Goal: Navigation & Orientation: Find specific page/section

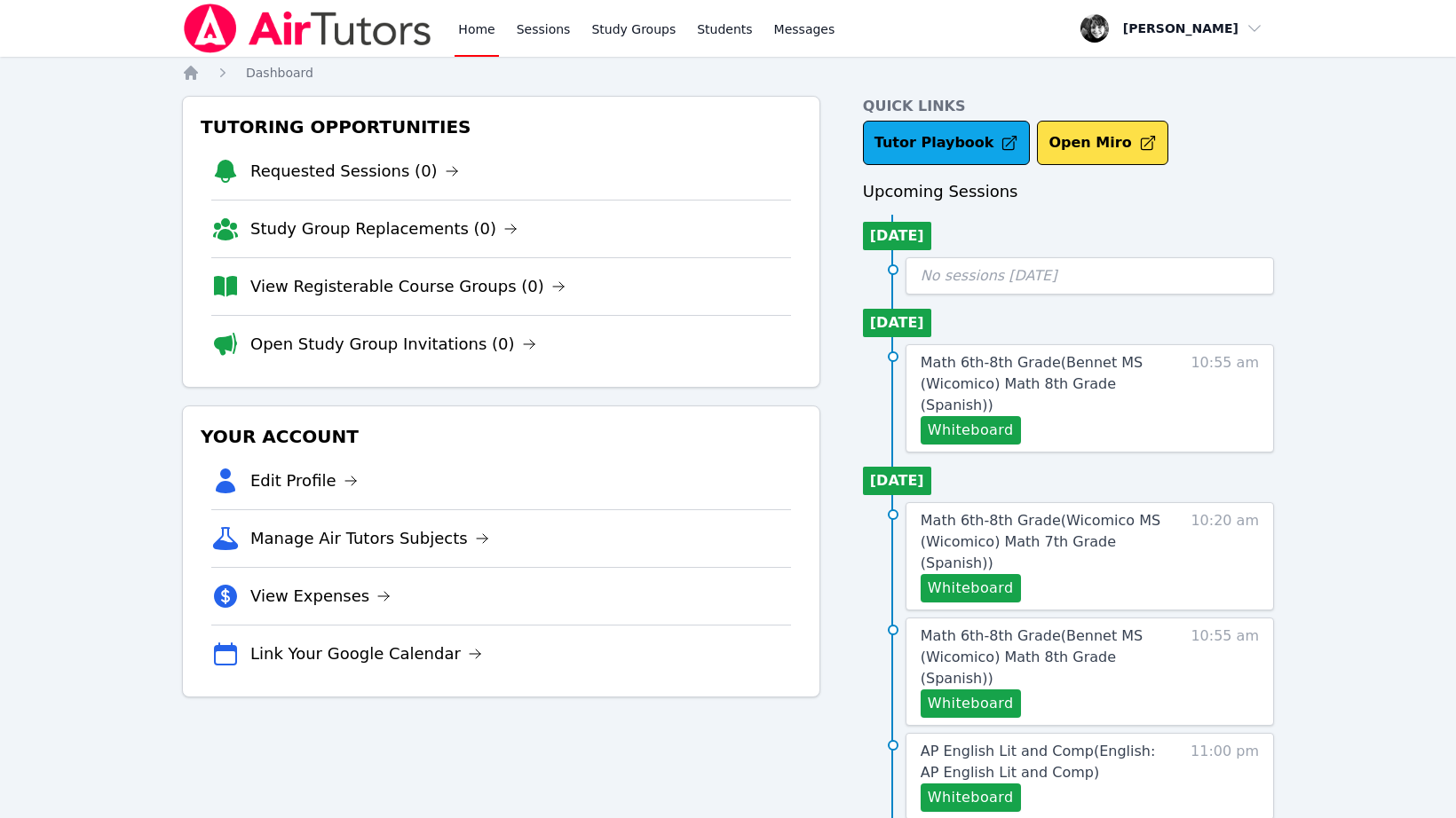
click at [894, 16] on div "Home Sessions Study Groups Students Messages Open user menu Courtney Maher Open…" at bounding box center [728, 29] width 1092 height 57
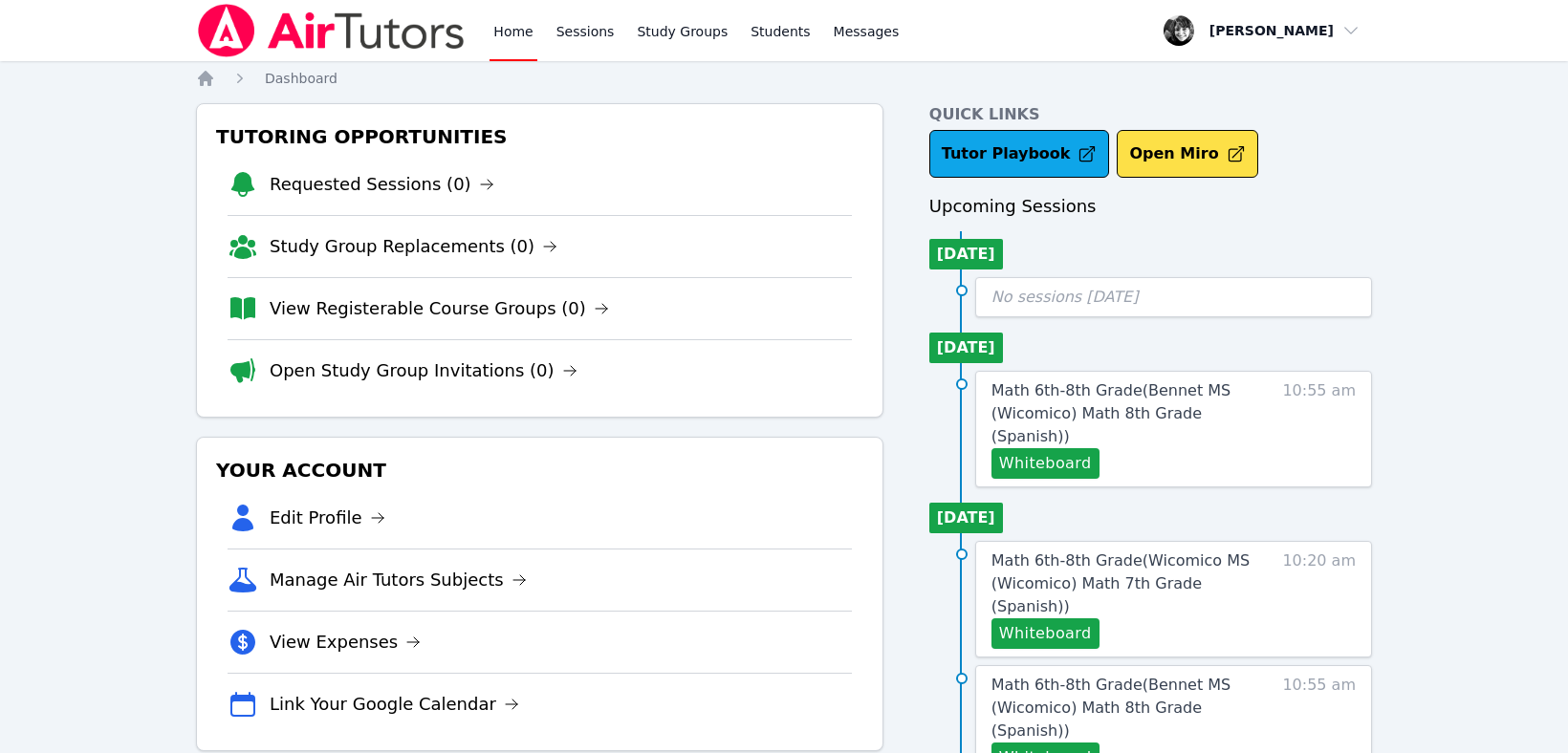
drag, startPoint x: 1507, startPoint y: 131, endPoint x: 1500, endPoint y: 96, distance: 35.7
